Goal: Transaction & Acquisition: Book appointment/travel/reservation

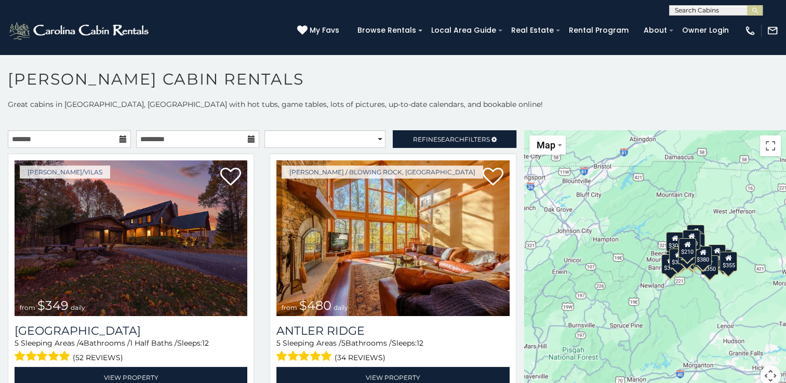
click at [683, 250] on div "$210" at bounding box center [687, 248] width 18 height 20
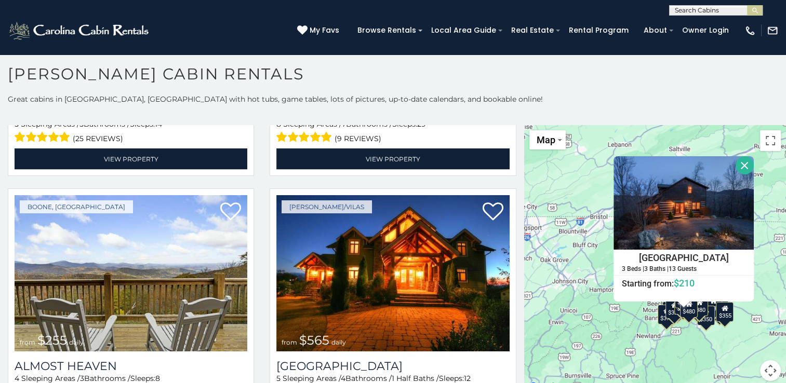
scroll to position [2018, 0]
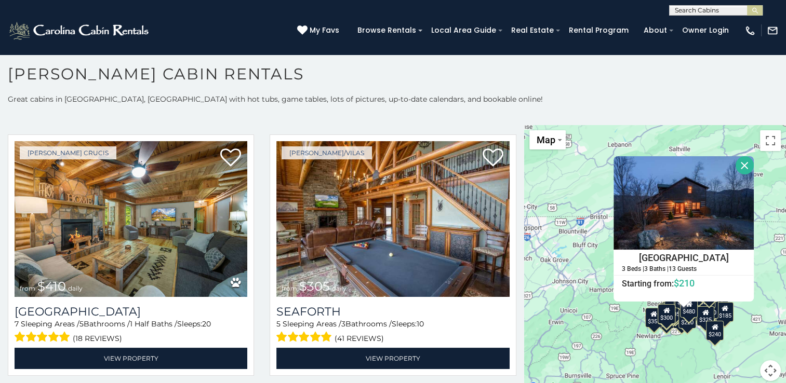
scroll to position [2760, 0]
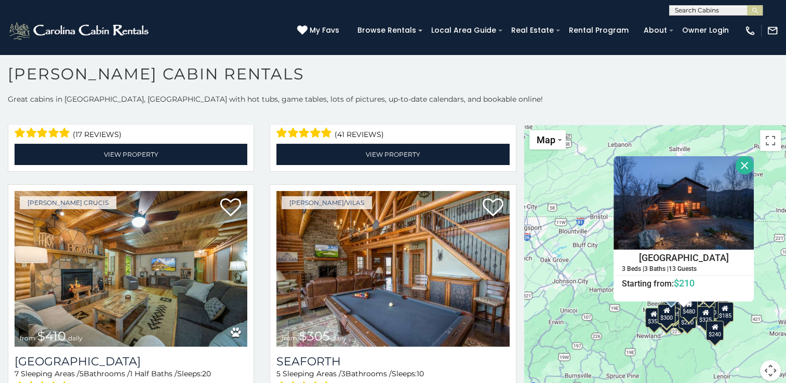
click at [508, 292] on div "Boone/Vilas from $305 daily Seaforth 5 Sleeping Areas / 3 Bathrooms / Sleeps: 1…" at bounding box center [393, 308] width 262 height 248
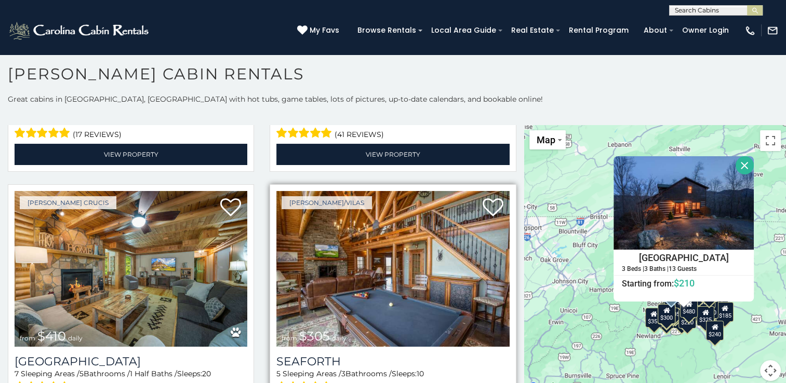
click at [507, 343] on div "Boone/Vilas from $305 daily Seaforth 5 Sleeping Areas / 3 Bathrooms / Sleeps: 1…" at bounding box center [393, 308] width 262 height 248
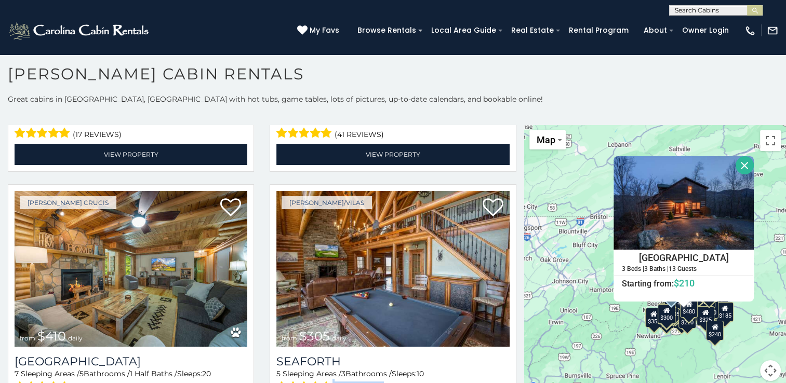
drag, startPoint x: 507, startPoint y: 343, endPoint x: 528, endPoint y: 322, distance: 29.4
click at [528, 125] on main "**********" at bounding box center [393, 125] width 786 height 0
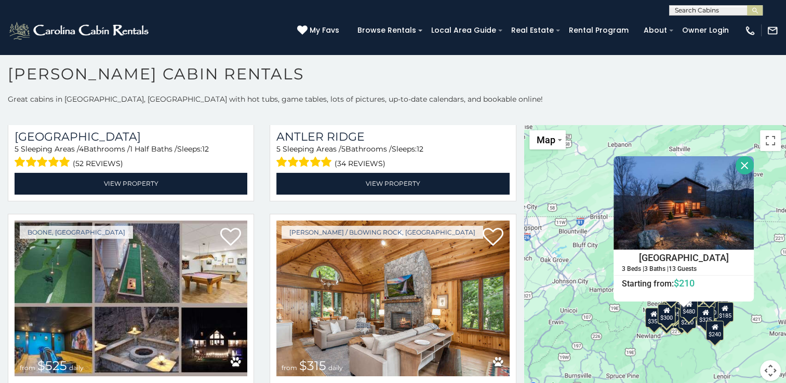
scroll to position [179, 0]
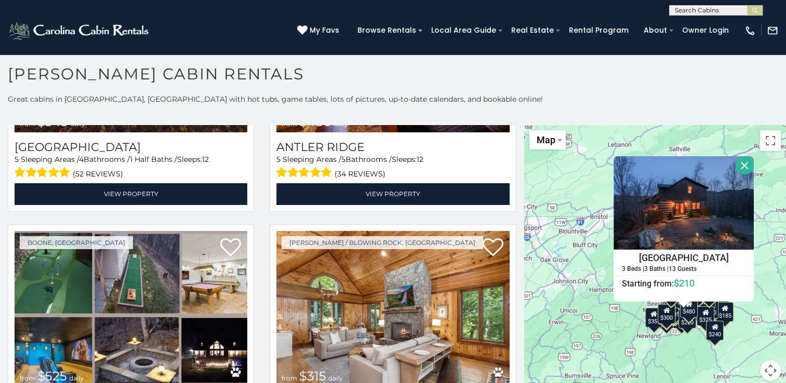
click at [720, 312] on div "$185" at bounding box center [724, 312] width 18 height 20
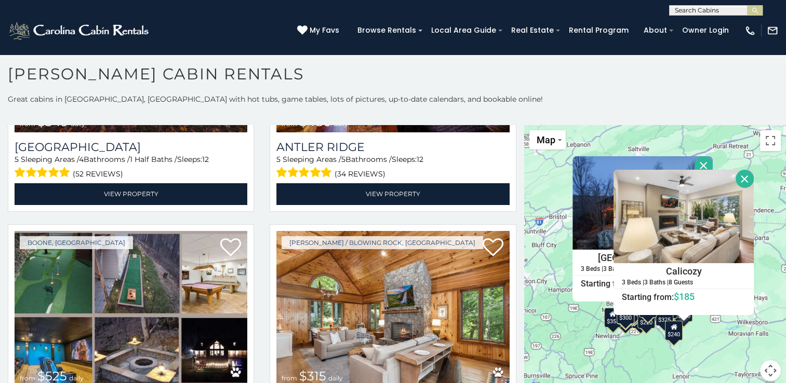
click at [642, 322] on div "$220" at bounding box center [646, 318] width 18 height 20
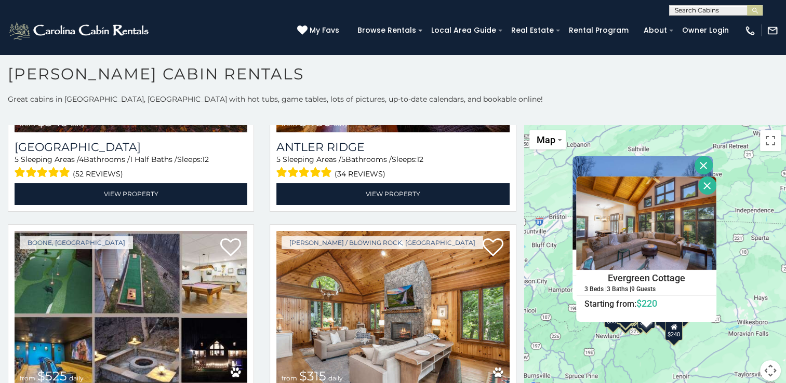
click at [642, 322] on div at bounding box center [645, 325] width 13 height 6
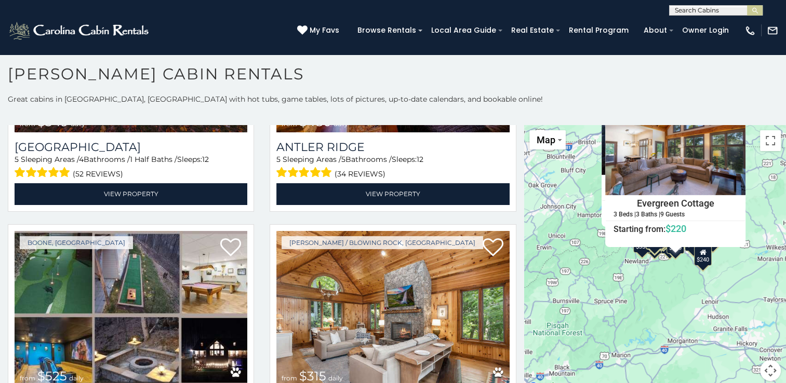
drag, startPoint x: 549, startPoint y: 342, endPoint x: 577, endPoint y: 264, distance: 83.0
click at [577, 264] on div "$349 $480 $525 $315 $355 $635 $675 $930 $400 $451 $330 $400 $485 $460 $395 $695…" at bounding box center [655, 259] width 262 height 268
click at [641, 175] on img at bounding box center [674, 147] width 140 height 93
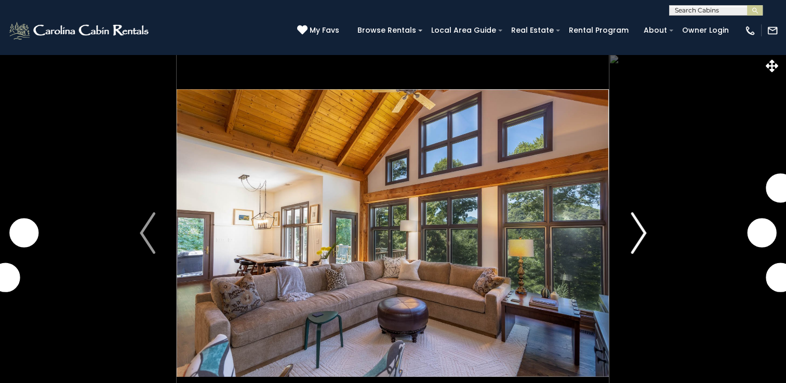
click at [644, 227] on img "Next" at bounding box center [638, 233] width 16 height 42
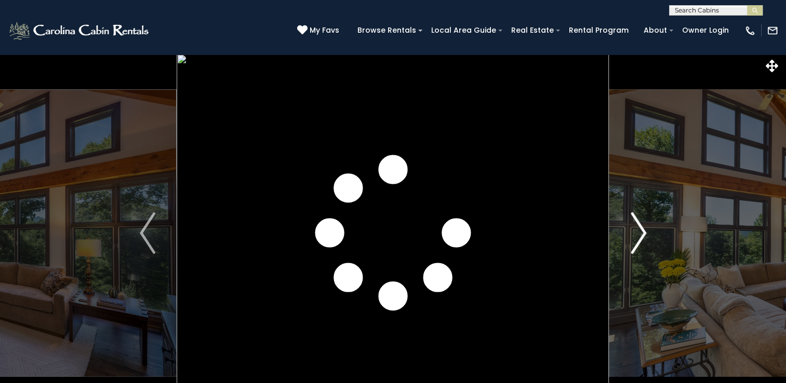
click at [644, 227] on img "Next" at bounding box center [638, 233] width 16 height 42
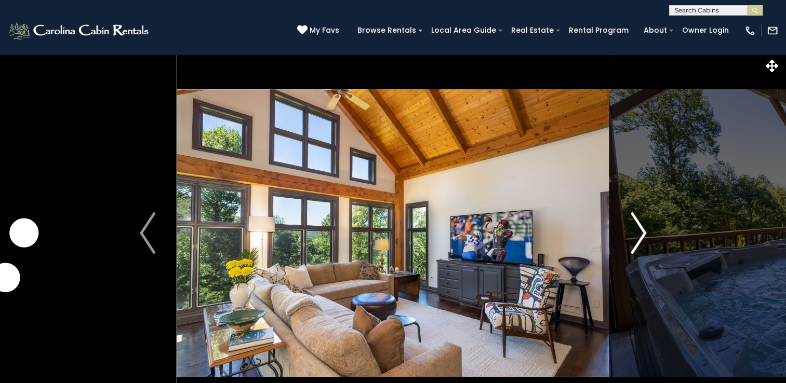
click at [644, 227] on img "Next" at bounding box center [638, 233] width 16 height 42
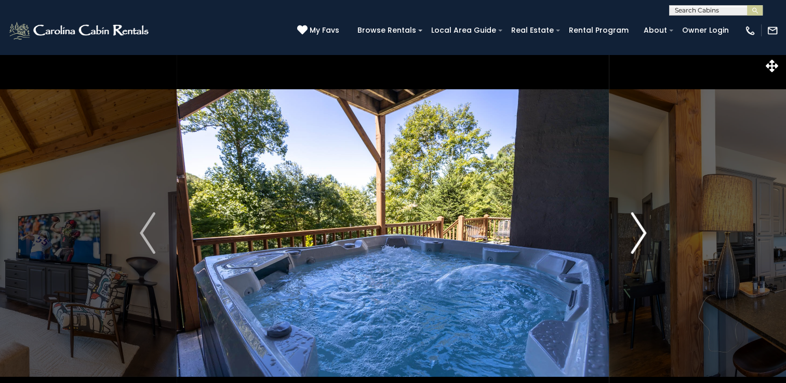
click at [644, 227] on img "Next" at bounding box center [638, 233] width 16 height 42
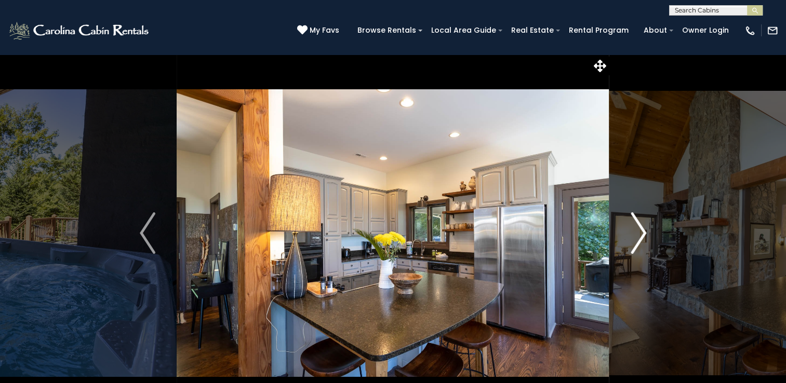
click at [644, 227] on img "Next" at bounding box center [638, 233] width 16 height 42
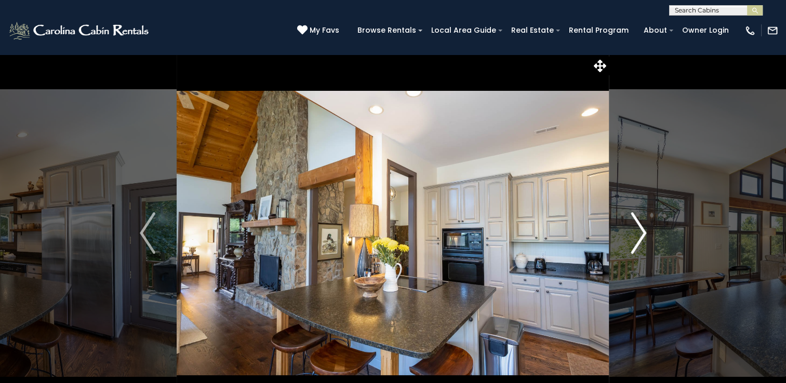
click at [644, 227] on img "Next" at bounding box center [638, 233] width 16 height 42
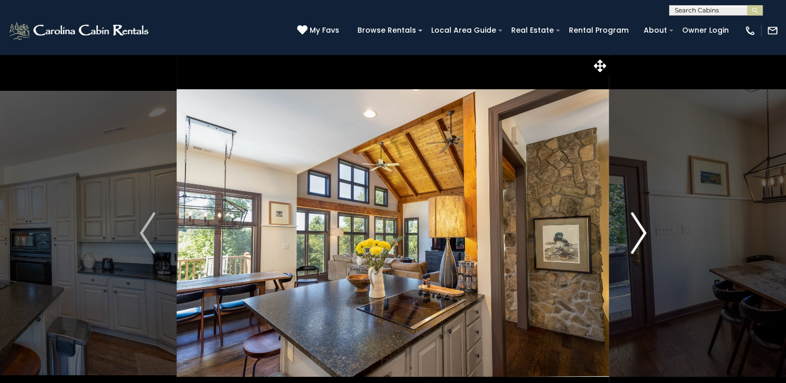
click at [644, 227] on img "Next" at bounding box center [638, 233] width 16 height 42
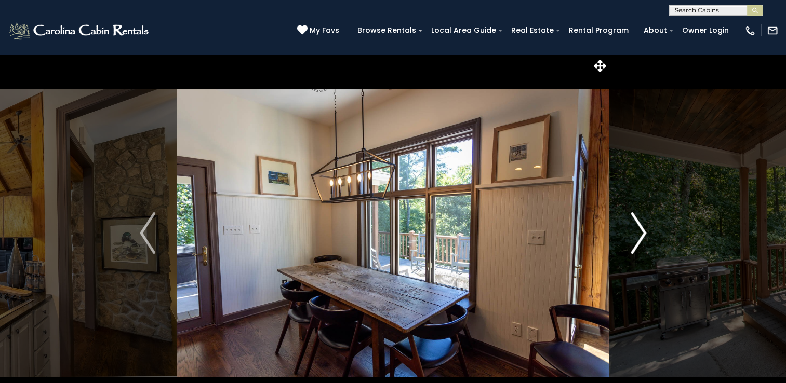
click at [644, 227] on img "Next" at bounding box center [638, 233] width 16 height 42
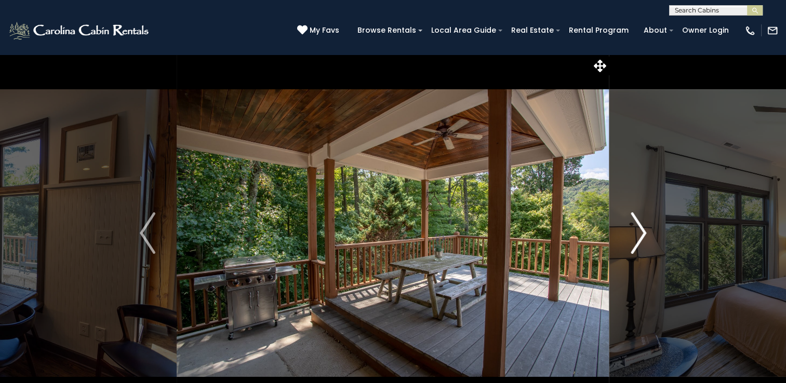
click at [644, 227] on img "Next" at bounding box center [638, 233] width 16 height 42
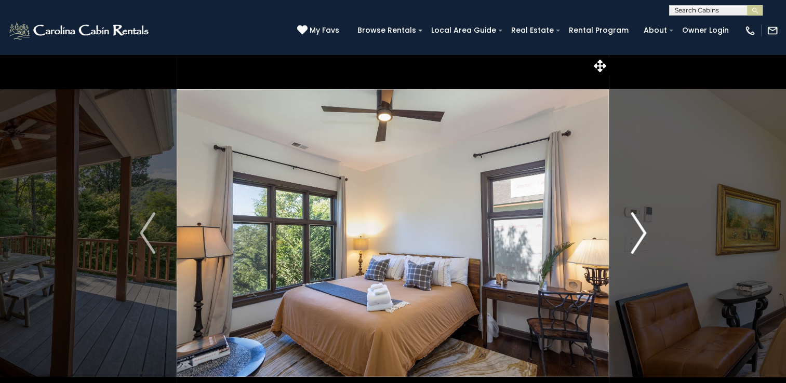
click at [644, 227] on img "Next" at bounding box center [638, 233] width 16 height 42
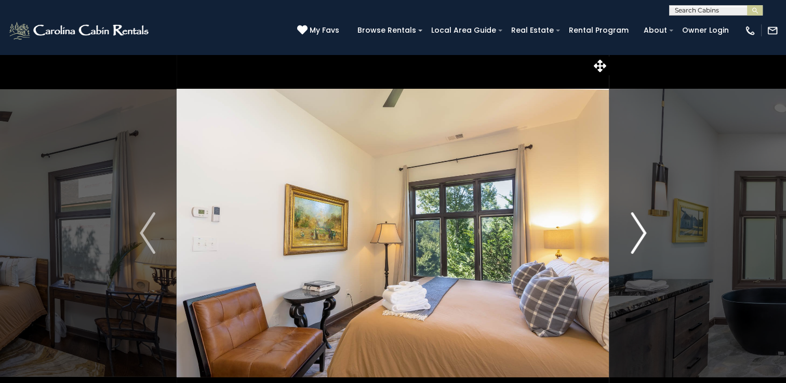
click at [644, 227] on img "Next" at bounding box center [638, 233] width 16 height 42
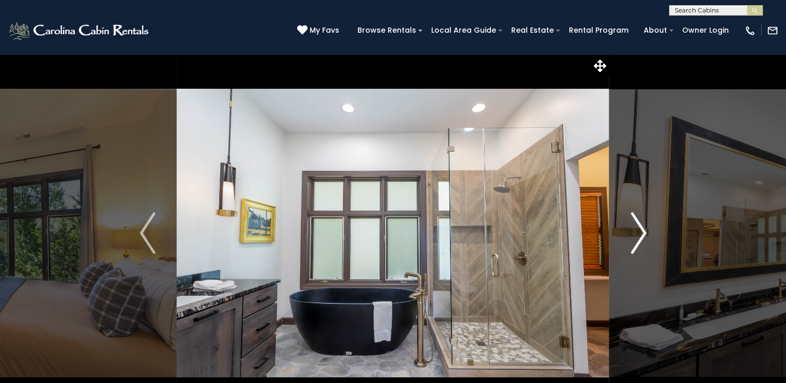
click at [644, 227] on img "Next" at bounding box center [638, 233] width 16 height 42
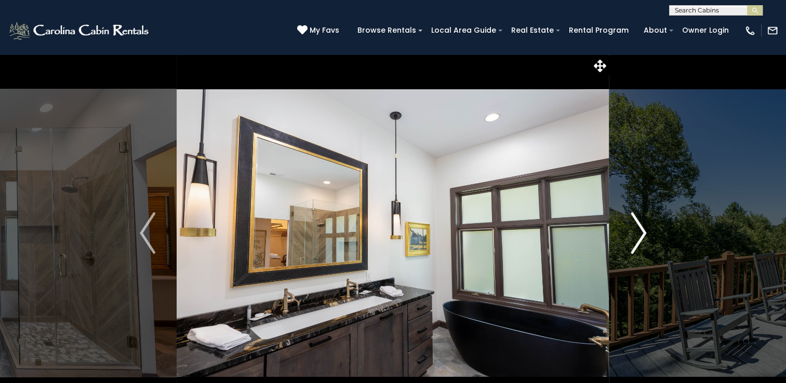
click at [644, 227] on img "Next" at bounding box center [638, 233] width 16 height 42
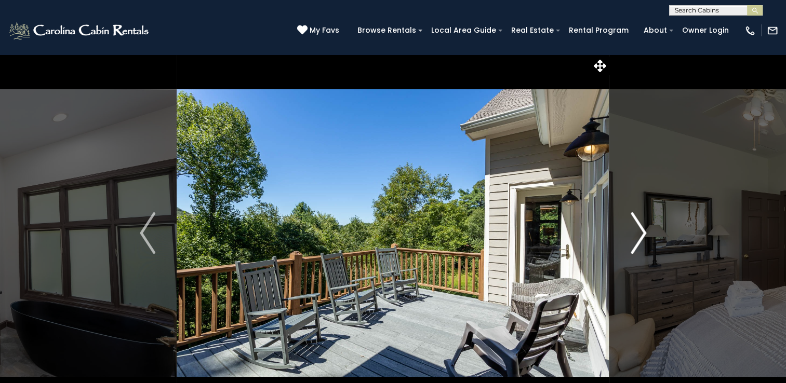
click at [644, 227] on img "Next" at bounding box center [638, 233] width 16 height 42
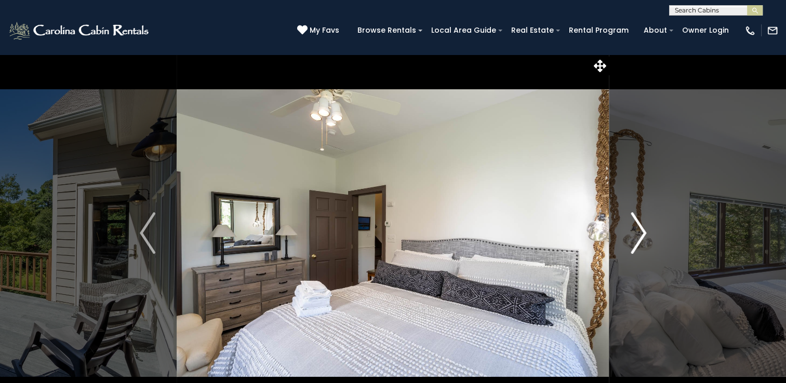
click at [644, 227] on img "Next" at bounding box center [638, 233] width 16 height 42
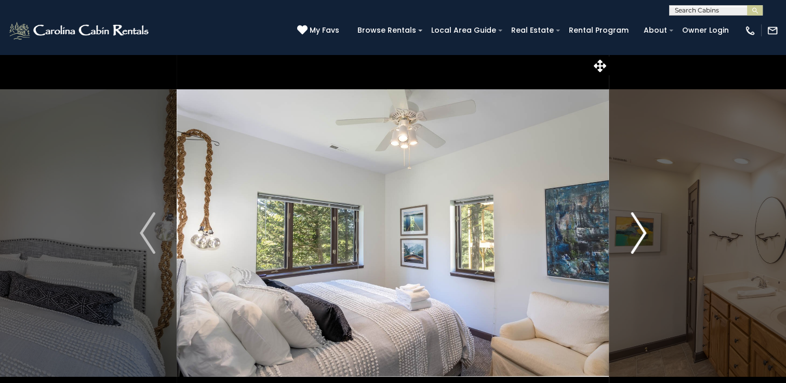
click at [644, 227] on img "Next" at bounding box center [638, 233] width 16 height 42
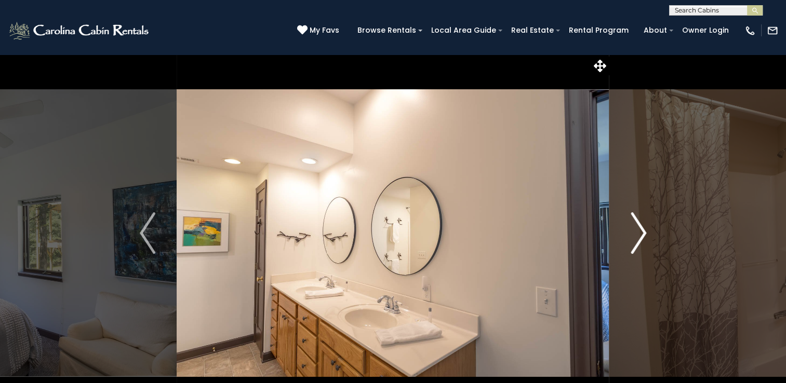
click at [644, 227] on img "Next" at bounding box center [638, 233] width 16 height 42
